Goal: Task Accomplishment & Management: Use online tool/utility

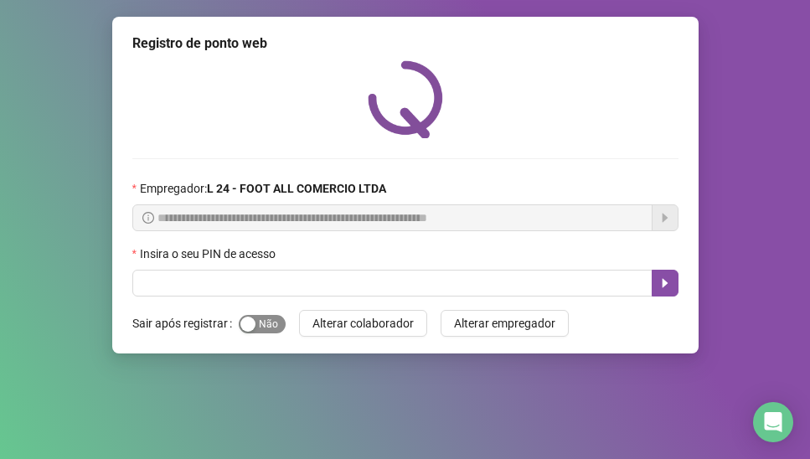
click at [271, 326] on span "Sim Não" at bounding box center [262, 324] width 47 height 18
click at [665, 282] on icon "caret-right" at bounding box center [665, 283] width 6 height 9
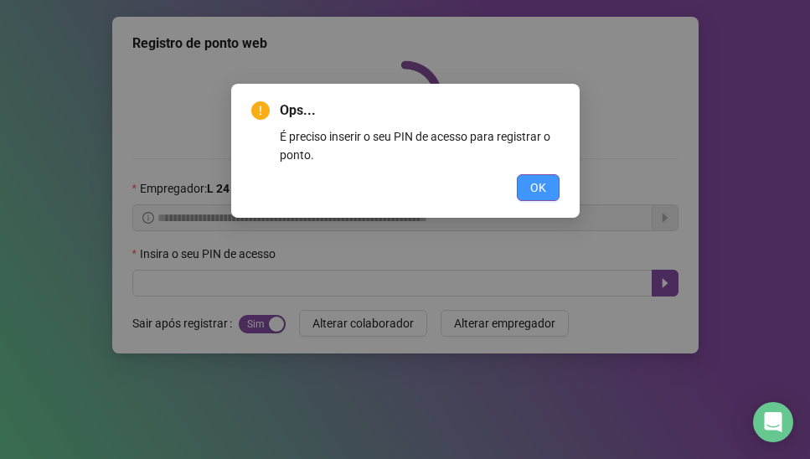
click at [538, 194] on span "OK" at bounding box center [538, 187] width 16 height 18
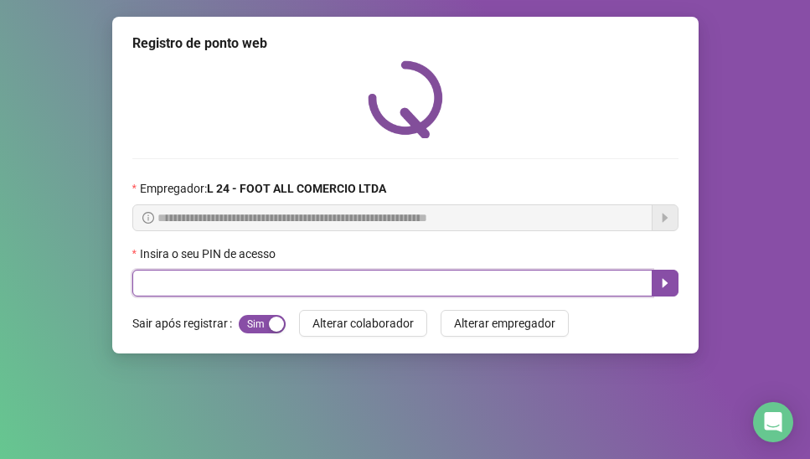
click at [458, 294] on input "text" at bounding box center [392, 283] width 520 height 27
type input "*****"
click at [665, 287] on icon "caret-right" at bounding box center [665, 283] width 13 height 13
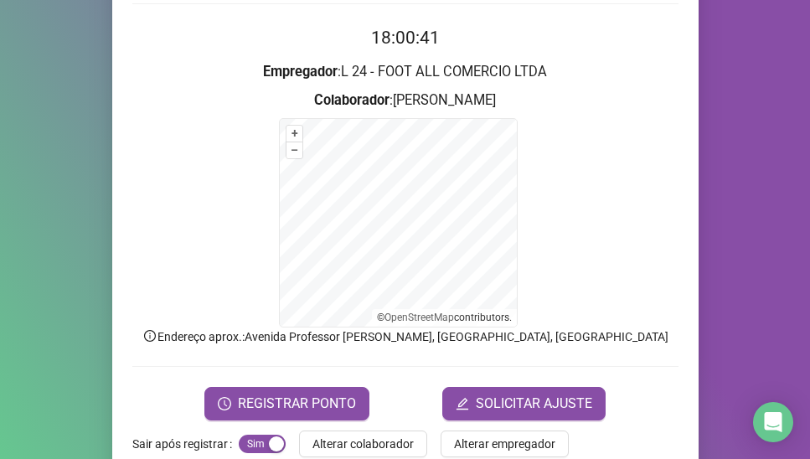
scroll to position [164, 0]
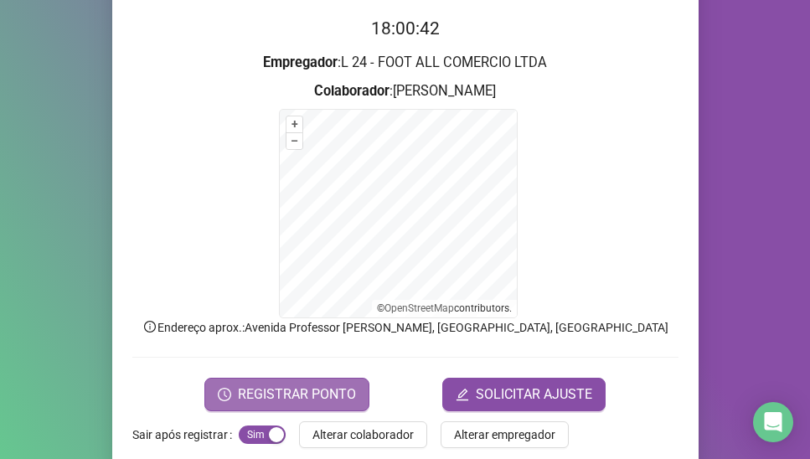
click at [324, 385] on span "REGISTRAR PONTO" at bounding box center [297, 395] width 118 height 20
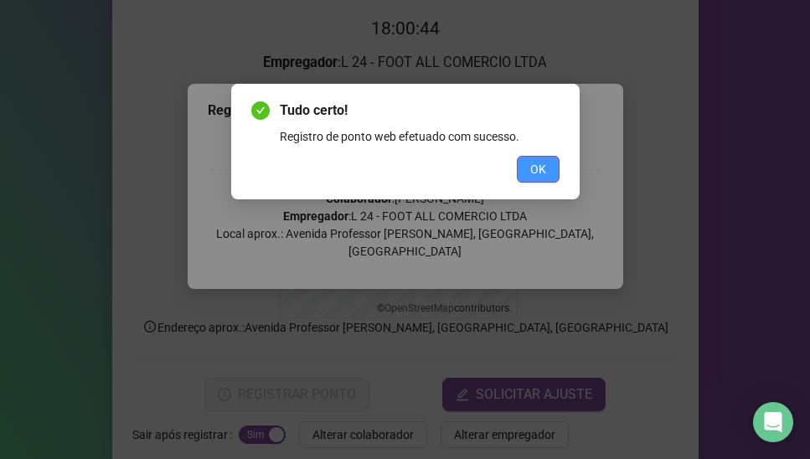
click at [535, 175] on span "OK" at bounding box center [538, 169] width 16 height 18
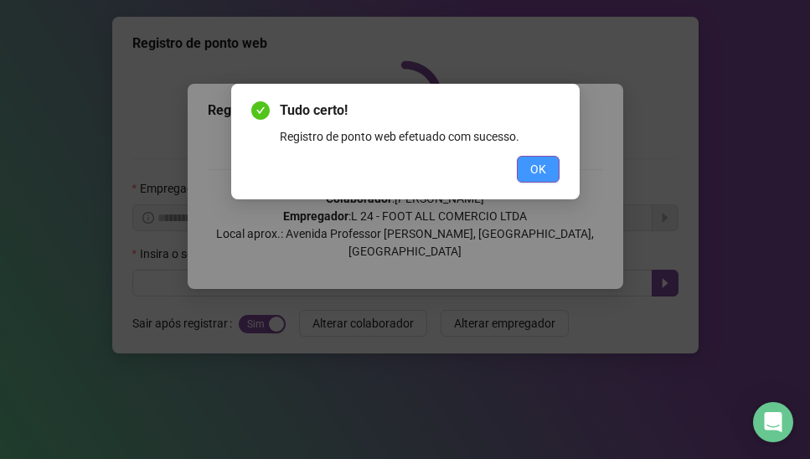
scroll to position [0, 0]
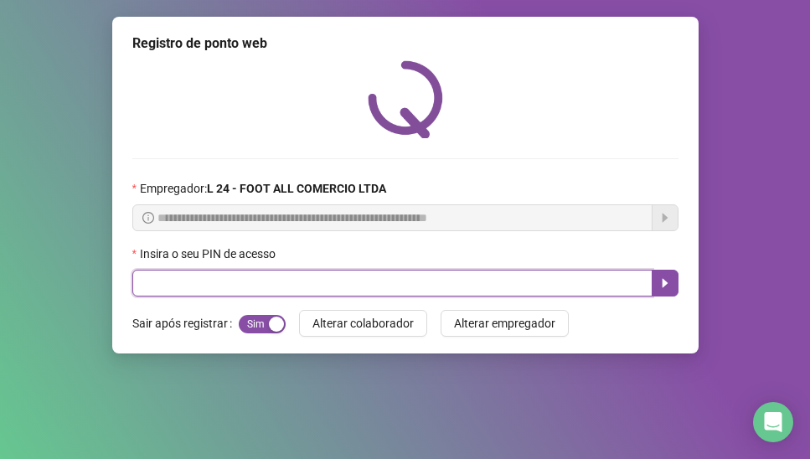
click at [190, 286] on input "text" at bounding box center [392, 283] width 520 height 27
type input "*****"
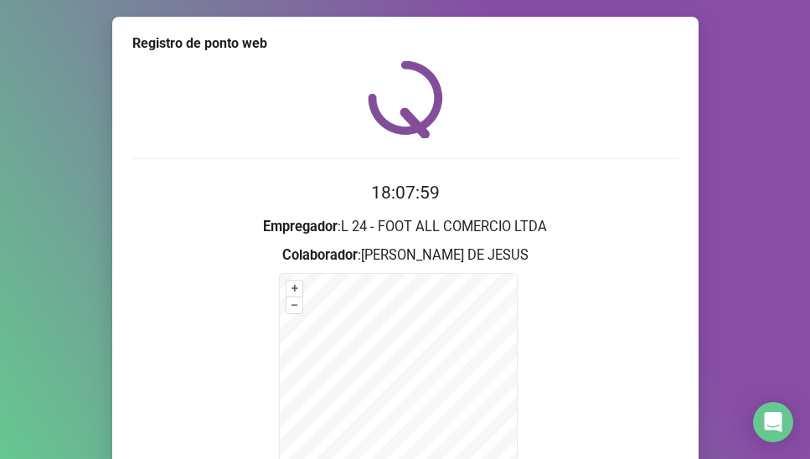
scroll to position [190, 0]
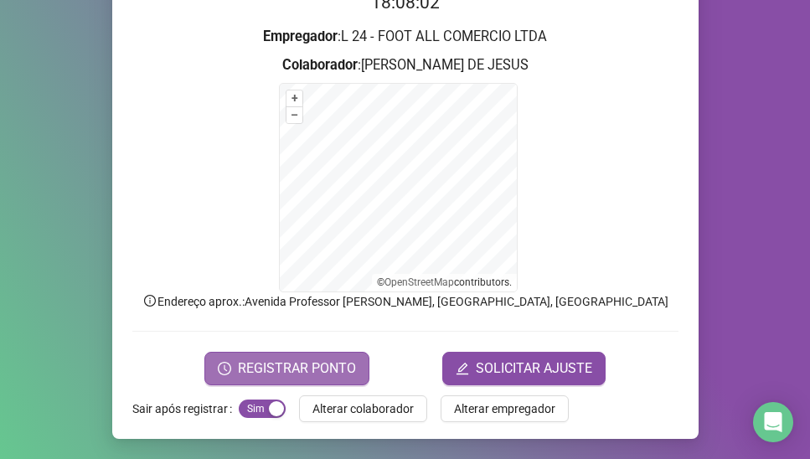
click at [285, 370] on span "REGISTRAR PONTO" at bounding box center [297, 369] width 118 height 20
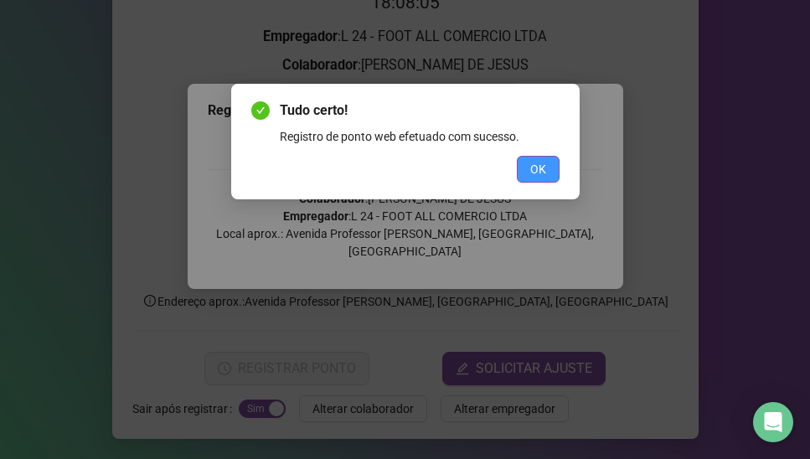
click at [538, 165] on span "OK" at bounding box center [538, 169] width 16 height 18
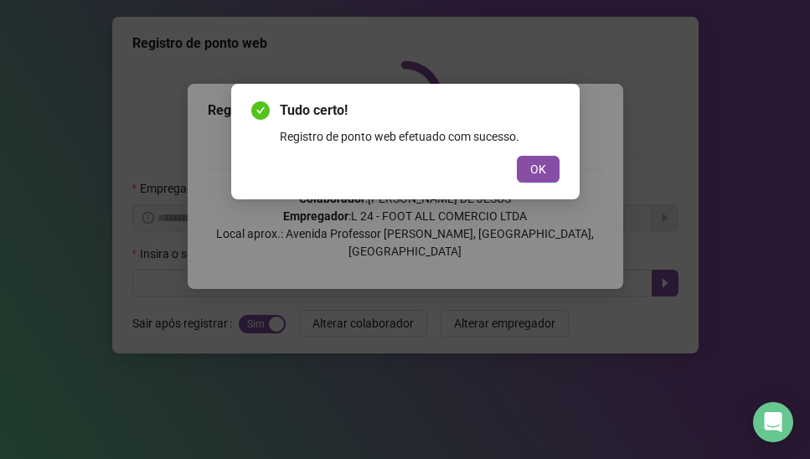
scroll to position [0, 0]
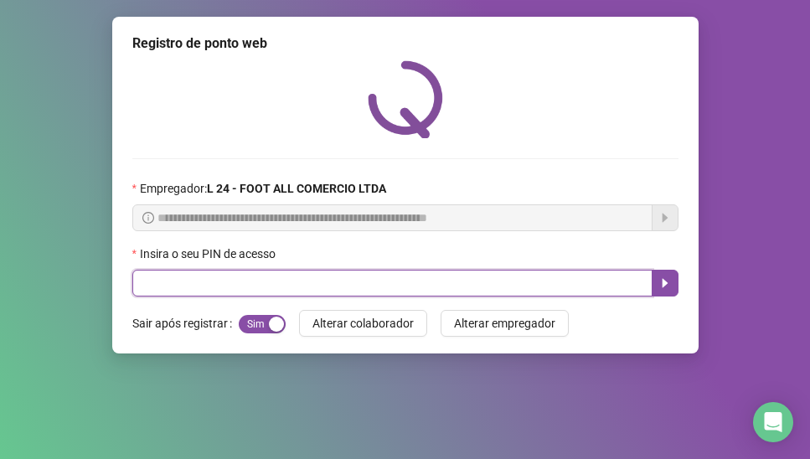
click at [261, 276] on input "text" at bounding box center [392, 283] width 520 height 27
type input "*****"
click at [664, 289] on icon "caret-right" at bounding box center [665, 283] width 13 height 13
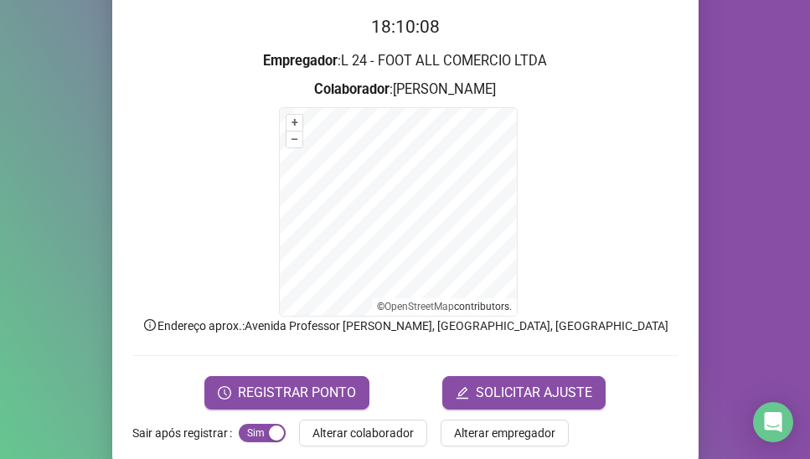
scroll to position [169, 0]
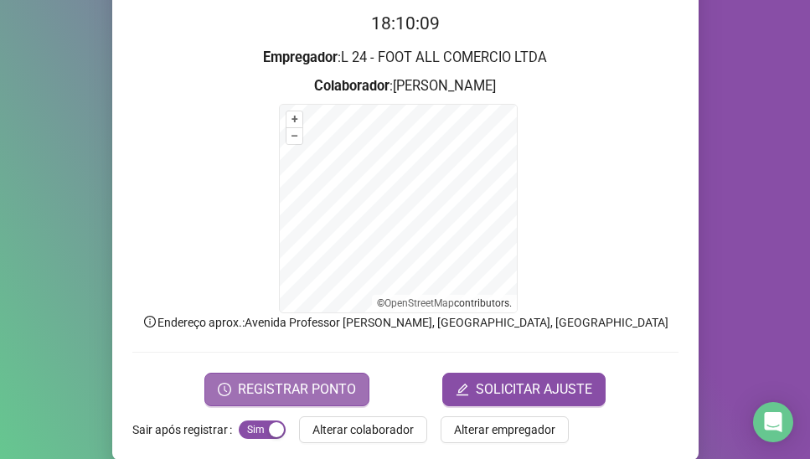
click at [277, 391] on span "REGISTRAR PONTO" at bounding box center [297, 390] width 118 height 20
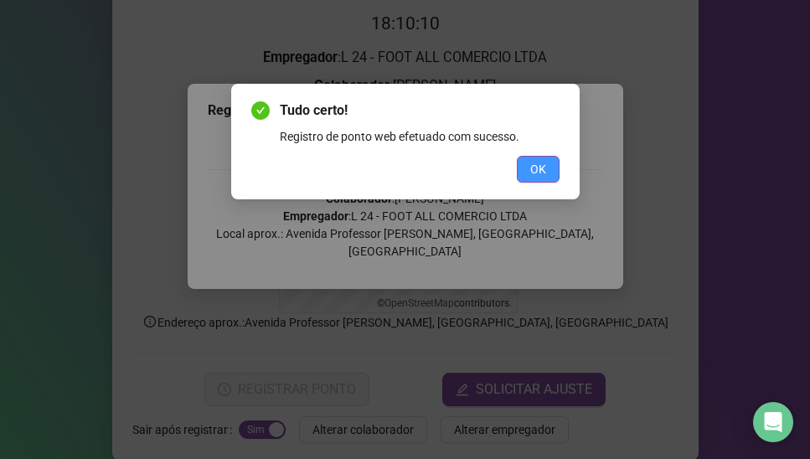
click at [530, 176] on span "OK" at bounding box center [538, 169] width 16 height 18
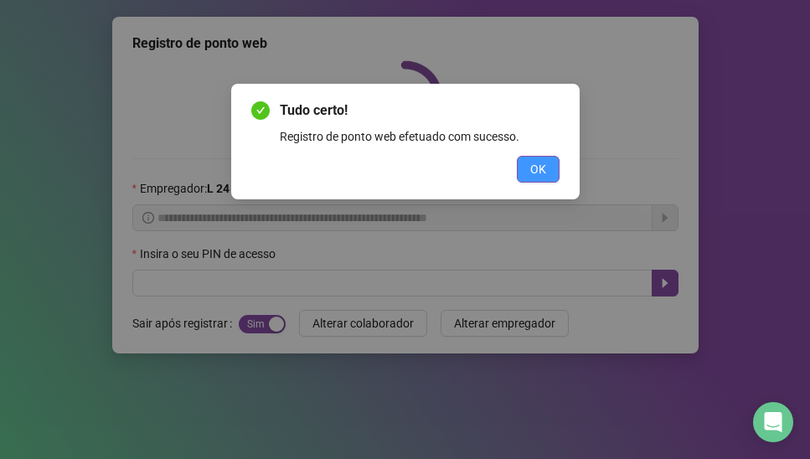
scroll to position [0, 0]
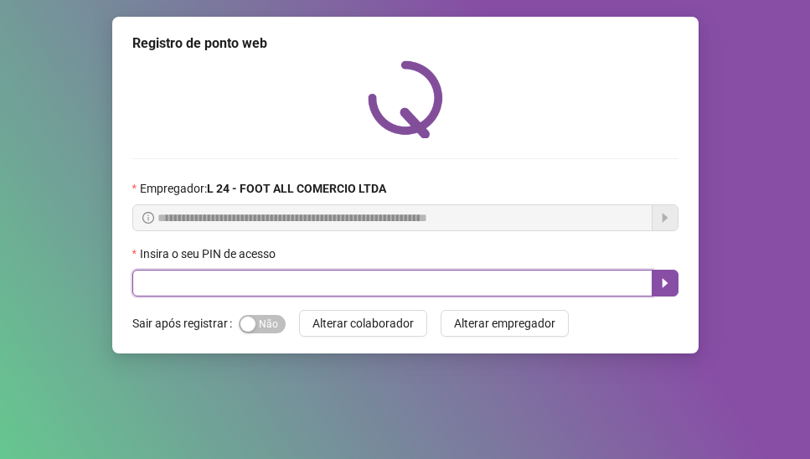
click at [211, 284] on input "text" at bounding box center [392, 283] width 520 height 27
type input "*****"
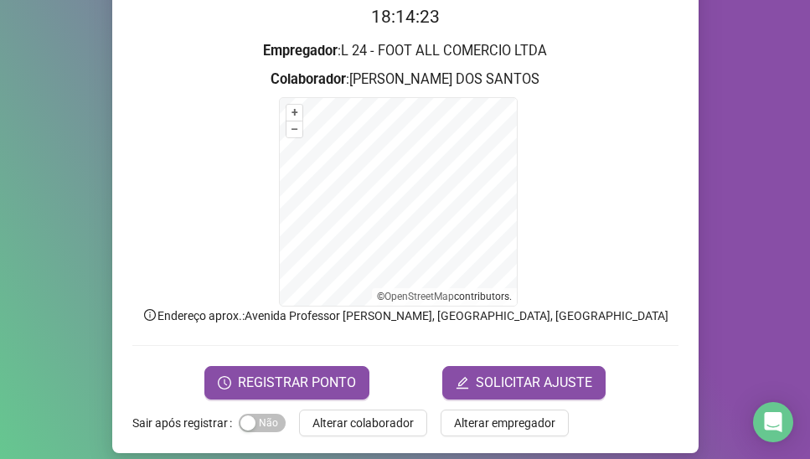
scroll to position [178, 0]
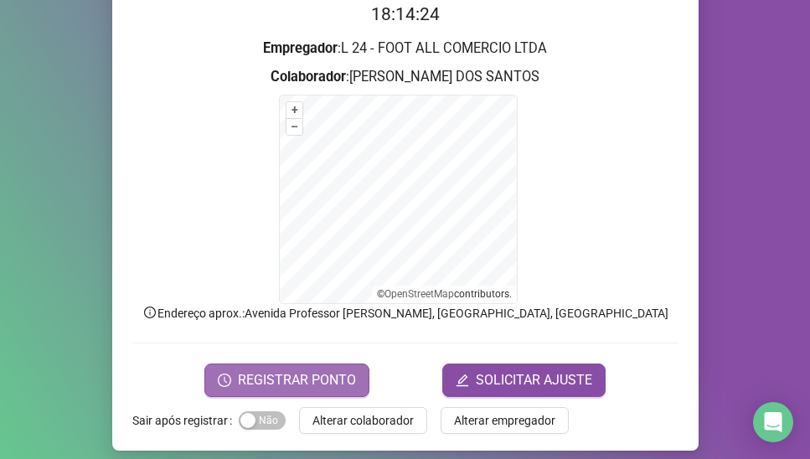
click at [310, 385] on span "REGISTRAR PONTO" at bounding box center [297, 380] width 118 height 20
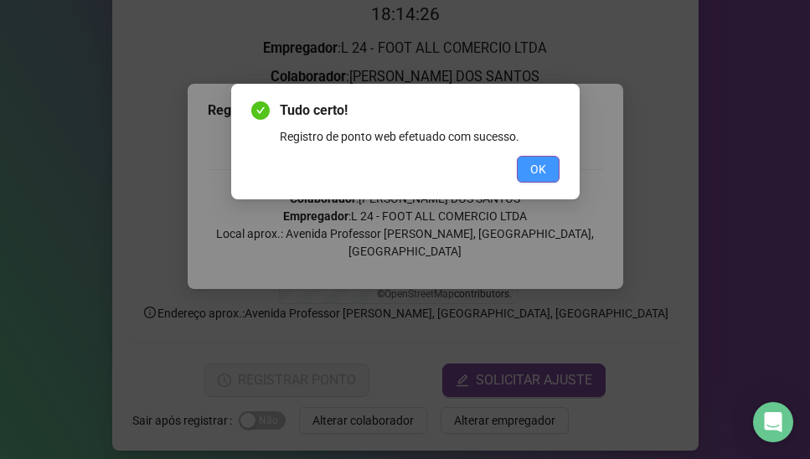
click at [545, 168] on button "OK" at bounding box center [538, 169] width 43 height 27
